Goal: Transaction & Acquisition: Register for event/course

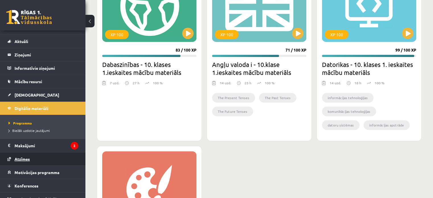
scroll to position [16, 0]
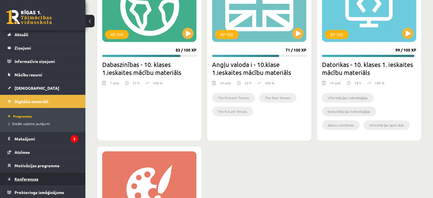
click at [45, 178] on link "Konferences" at bounding box center [42, 178] width 71 height 13
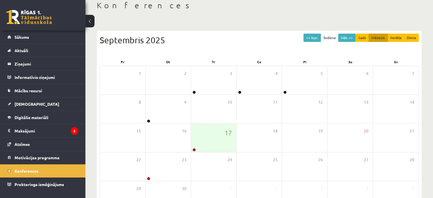
scroll to position [74, 0]
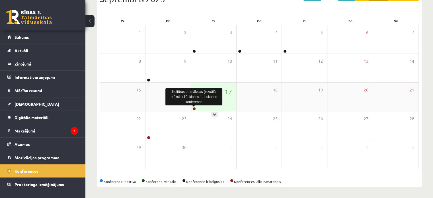
click at [195, 107] on link at bounding box center [194, 108] width 3 height 3
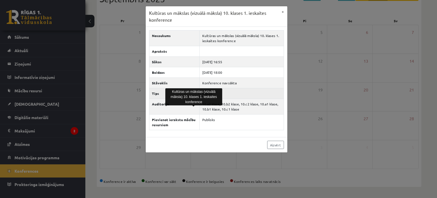
click at [251, 89] on td "Klases" at bounding box center [242, 93] width 84 height 11
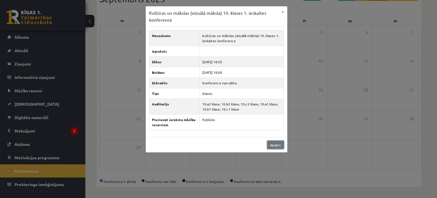
click at [273, 144] on link "Aizvērt" at bounding box center [275, 145] width 17 height 8
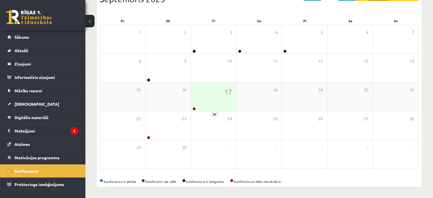
click at [198, 96] on div "17" at bounding box center [213, 97] width 45 height 28
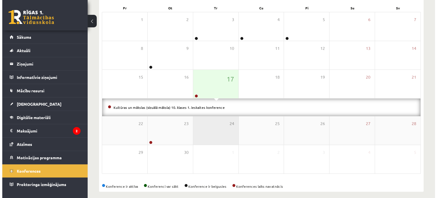
scroll to position [91, 0]
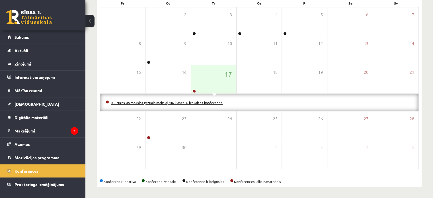
click at [197, 103] on link "Kultūras un mākslas (vizuālā māksla) 10. klases 1. ieskaites konference" at bounding box center [166, 102] width 111 height 5
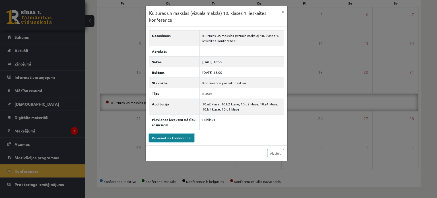
click at [177, 136] on link "Pievienoties konferencei" at bounding box center [171, 138] width 45 height 8
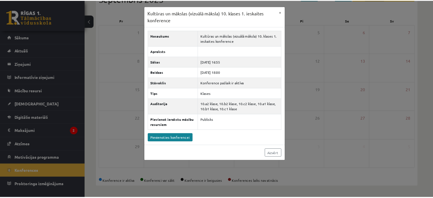
scroll to position [74, 0]
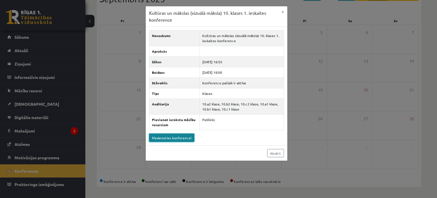
click at [183, 136] on link "Pievienoties konferencei" at bounding box center [171, 138] width 45 height 8
click at [170, 138] on link "Pievienoties konferencei" at bounding box center [171, 138] width 45 height 8
click at [32, 17] on div "Kultūras un mākslas (vizuālā māksla) 10. klases 1. ieskaites konference × Nosau…" at bounding box center [218, 99] width 437 height 198
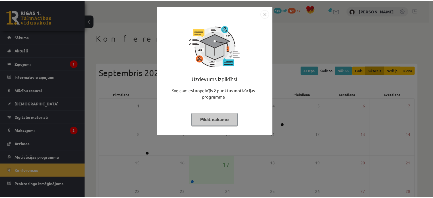
scroll to position [74, 0]
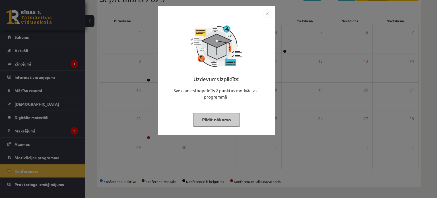
click at [225, 118] on button "Pildīt nākamo" at bounding box center [216, 119] width 47 height 13
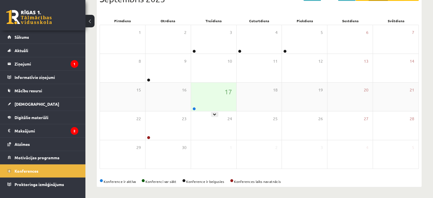
click at [204, 98] on div "17" at bounding box center [213, 97] width 45 height 28
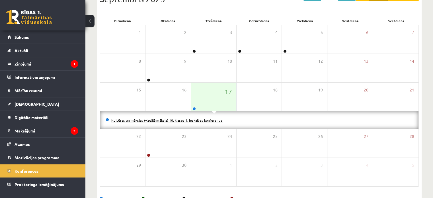
click at [175, 120] on link "Kultūras un mākslas (vizuālā māksla) 10. klases 1. ieskaites konference" at bounding box center [166, 120] width 111 height 5
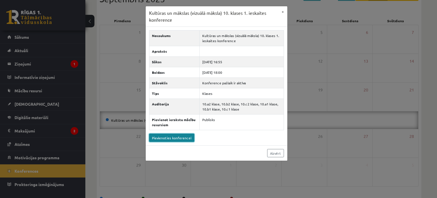
click at [183, 134] on link "Pievienoties konferencei" at bounding box center [171, 138] width 45 height 8
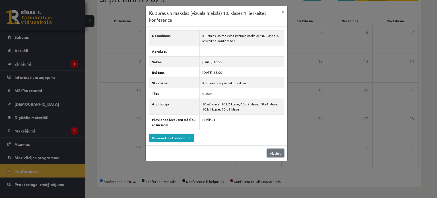
click at [279, 154] on link "Aizvērt" at bounding box center [275, 153] width 17 height 8
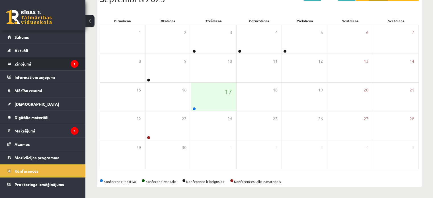
click at [58, 64] on legend "Ziņojumi 1" at bounding box center [47, 63] width 64 height 13
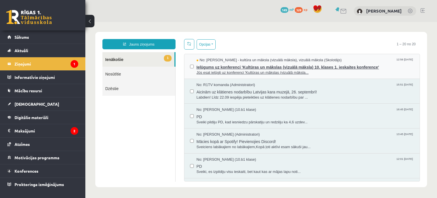
click at [279, 68] on span "Ielūgums uz konferenci 'Kultūras un mākslas (vizuālā māksla) 10. klases 1. iesk…" at bounding box center [306, 66] width 218 height 7
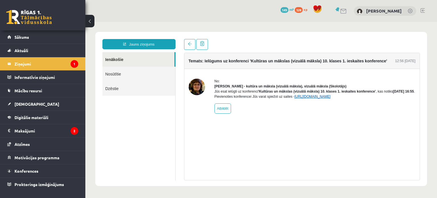
click at [331, 99] on link "https://eskola.r1tv.lv/conferences/4499/join" at bounding box center [313, 97] width 36 height 4
click at [216, 114] on link "Atbildēt" at bounding box center [223, 108] width 17 height 10
type input "**********"
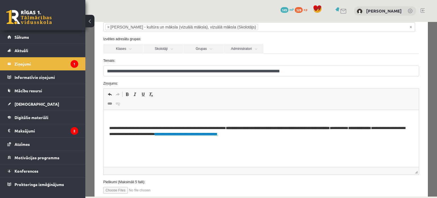
scroll to position [76, 0]
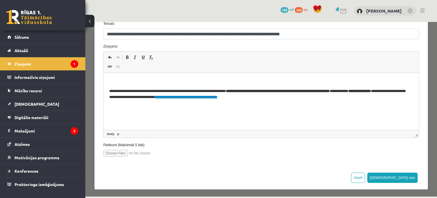
click at [217, 97] on link "**********" at bounding box center [186, 97] width 63 height 4
click at [298, 102] on html "**********" at bounding box center [261, 89] width 316 height 33
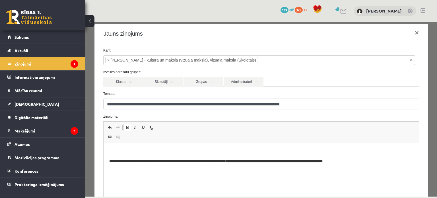
scroll to position [0, 0]
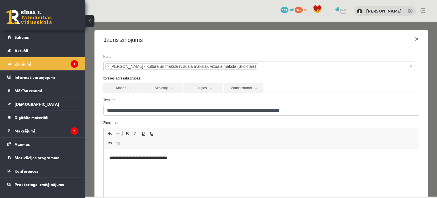
click at [109, 156] on html "**********" at bounding box center [261, 157] width 316 height 17
click at [111, 156] on p "**********" at bounding box center [259, 158] width 300 height 6
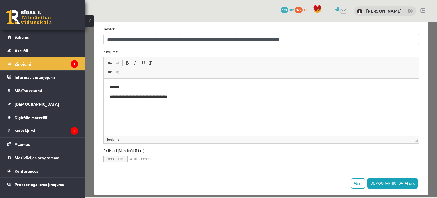
scroll to position [76, 0]
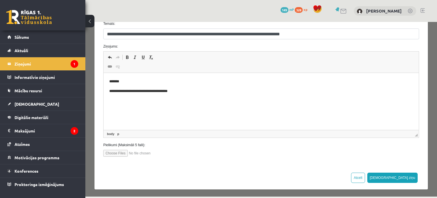
click at [190, 91] on p "**********" at bounding box center [259, 91] width 300 height 6
click at [404, 177] on button "[DEMOGRAPHIC_DATA] ziņu" at bounding box center [393, 178] width 51 height 10
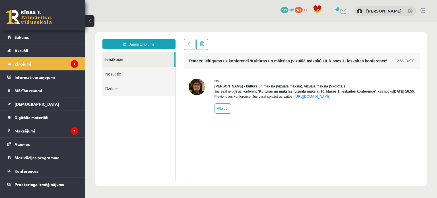
scroll to position [0, 0]
click at [46, 63] on legend "Ziņojumi 1" at bounding box center [47, 63] width 64 height 13
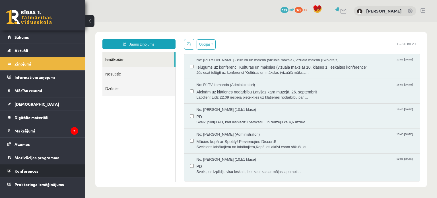
click at [42, 171] on link "Konferences" at bounding box center [42, 170] width 71 height 13
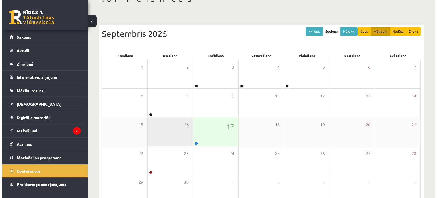
scroll to position [74, 0]
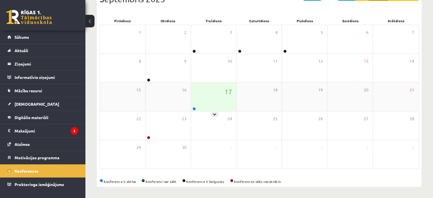
click at [200, 104] on div "17" at bounding box center [213, 97] width 45 height 28
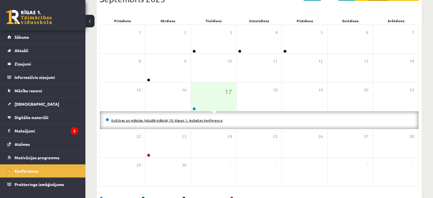
click at [194, 118] on link "Kultūras un mākslas (vizuālā māksla) 10. klases 1. ieskaites konference" at bounding box center [166, 120] width 111 height 5
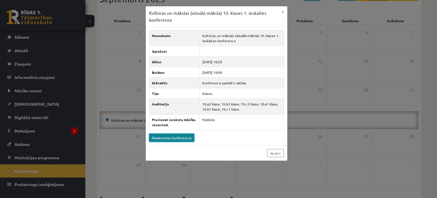
click at [183, 137] on link "Pievienoties konferencei" at bounding box center [171, 138] width 45 height 8
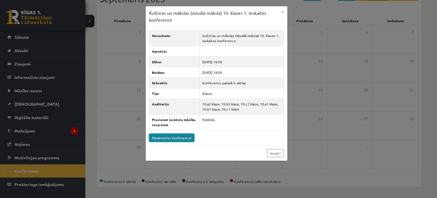
click at [173, 140] on link "Pievienoties konferencei" at bounding box center [171, 138] width 45 height 8
click at [175, 139] on link "Pievienoties konferencei" at bounding box center [171, 138] width 45 height 8
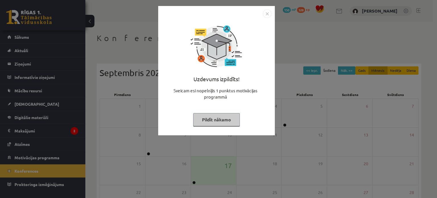
drag, startPoint x: 267, startPoint y: 15, endPoint x: 256, endPoint y: 15, distance: 11.7
click at [268, 15] on img "Close" at bounding box center [267, 13] width 9 height 9
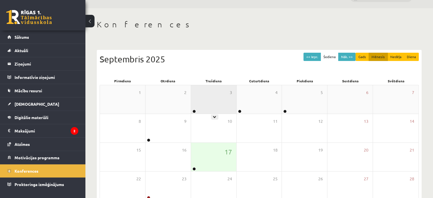
scroll to position [74, 0]
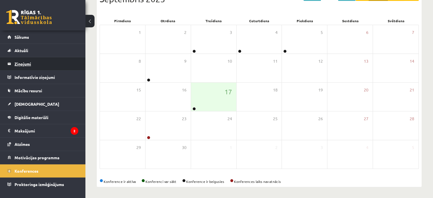
click at [27, 64] on legend "Ziņojumi 0" at bounding box center [47, 63] width 64 height 13
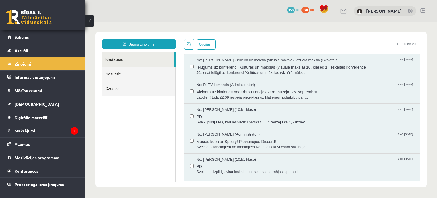
click at [137, 71] on link "Nosūtītie" at bounding box center [139, 74] width 73 height 15
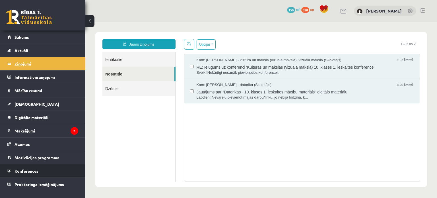
click at [50, 174] on link "Konferences" at bounding box center [42, 170] width 71 height 13
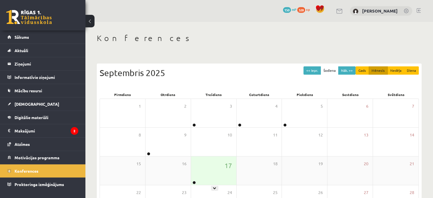
click at [210, 173] on div "17" at bounding box center [213, 170] width 45 height 28
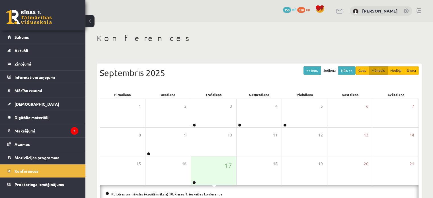
click at [144, 193] on link "Kultūras un mākslas (vizuālā māksla) 10. klases 1. ieskaites konference" at bounding box center [166, 194] width 111 height 5
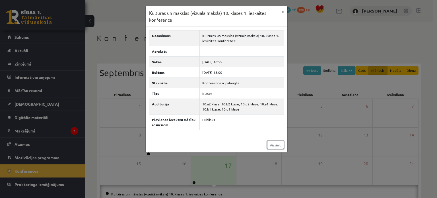
drag, startPoint x: 274, startPoint y: 147, endPoint x: 264, endPoint y: 139, distance: 12.5
click at [274, 146] on link "Aizvērt" at bounding box center [275, 145] width 17 height 8
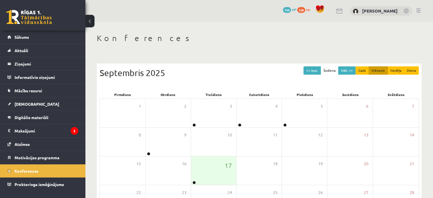
click at [21, 17] on link at bounding box center [29, 17] width 46 height 14
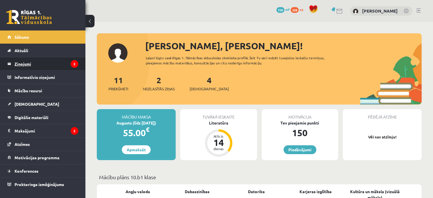
click at [49, 64] on legend "Ziņojumi 2" at bounding box center [47, 63] width 64 height 13
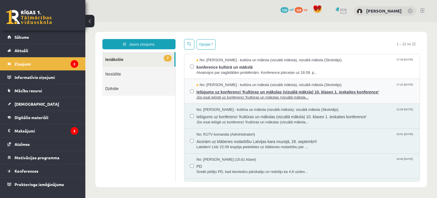
click at [280, 86] on span "No: Ilze Kolka - kultūra un māksla (vizuālā māksla), vizuālā māksla (Skolotājs)" at bounding box center [269, 84] width 145 height 5
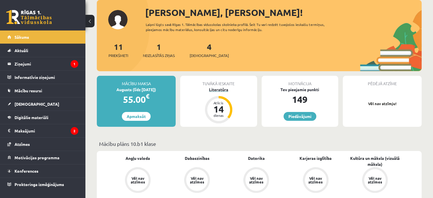
scroll to position [28, 0]
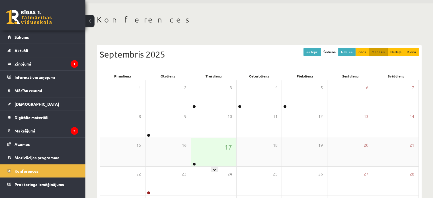
scroll to position [28, 0]
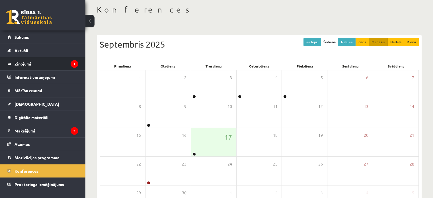
click at [66, 64] on legend "Ziņojumi 1" at bounding box center [47, 63] width 64 height 13
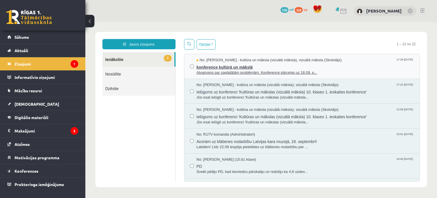
click at [251, 66] on span "konference kultūrā un mākslā" at bounding box center [306, 66] width 218 height 7
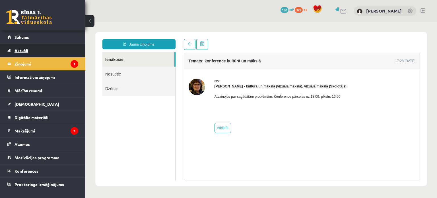
click at [72, 52] on link "Aktuāli" at bounding box center [42, 50] width 71 height 13
